Goal: Task Accomplishment & Management: Manage account settings

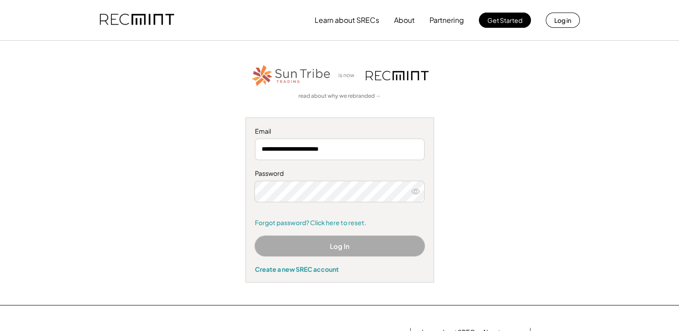
click at [323, 245] on button "Log In" at bounding box center [340, 246] width 170 height 20
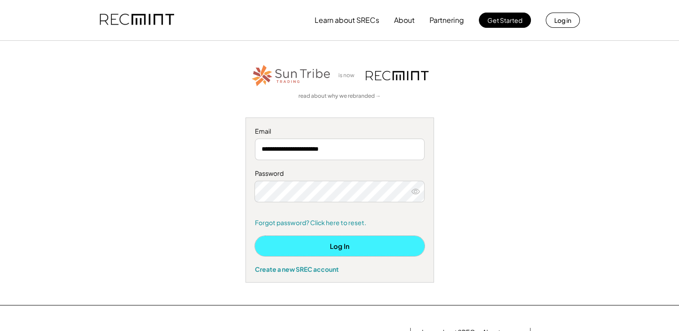
click at [330, 246] on button "Log In" at bounding box center [340, 246] width 170 height 20
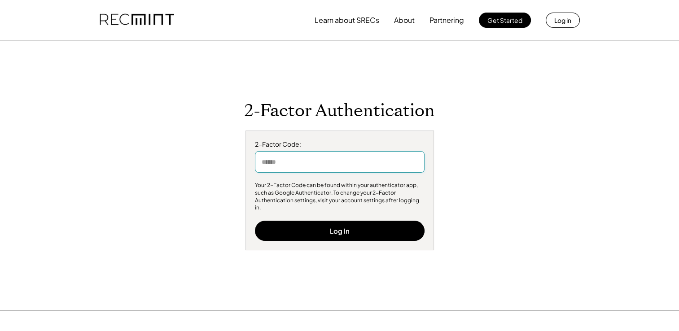
click at [356, 169] on input "input" at bounding box center [340, 162] width 170 height 22
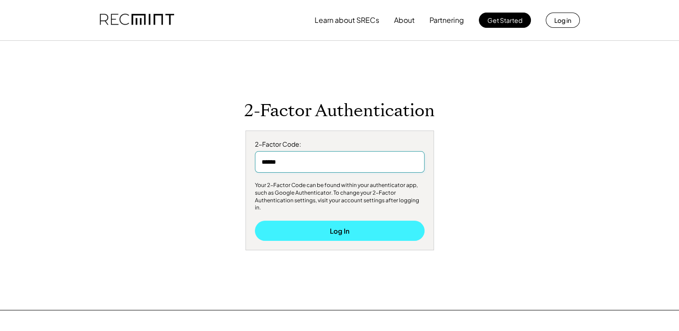
click at [336, 224] on button "Log In" at bounding box center [340, 231] width 170 height 20
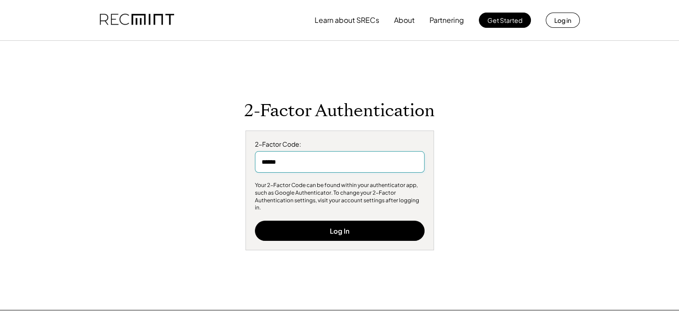
click at [327, 164] on input "input" at bounding box center [340, 162] width 170 height 22
type input "******"
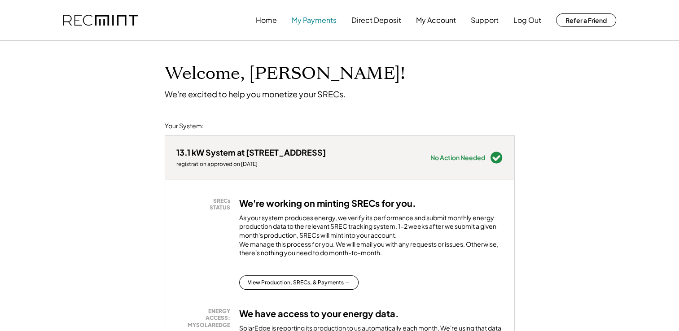
click at [314, 18] on button "My Payments" at bounding box center [314, 20] width 45 height 18
